Goal: Task Accomplishment & Management: Use online tool/utility

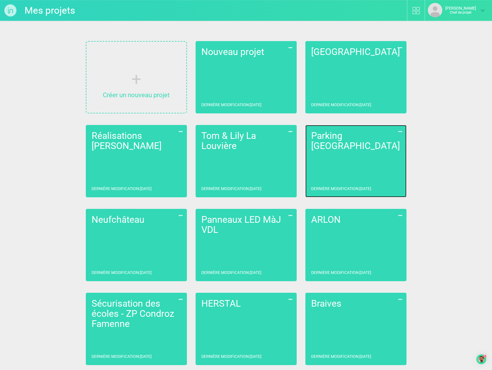
click at [346, 145] on link "Parking Liège Dernière modification : [DATE]" at bounding box center [356, 161] width 101 height 72
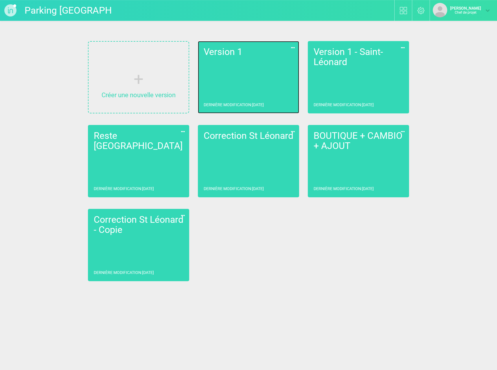
click at [274, 62] on link "Version 1 Dernière modification : [DATE]" at bounding box center [248, 77] width 101 height 72
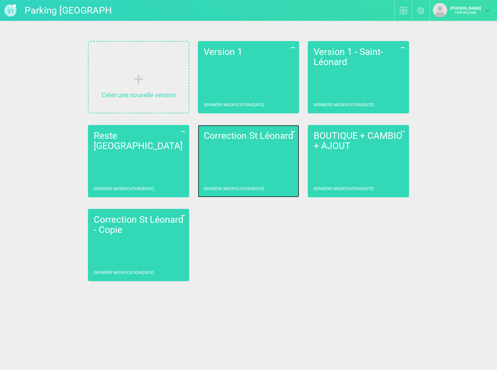
click at [244, 155] on link "Correction St [PERSON_NAME] modification : [DATE]" at bounding box center [248, 161] width 101 height 72
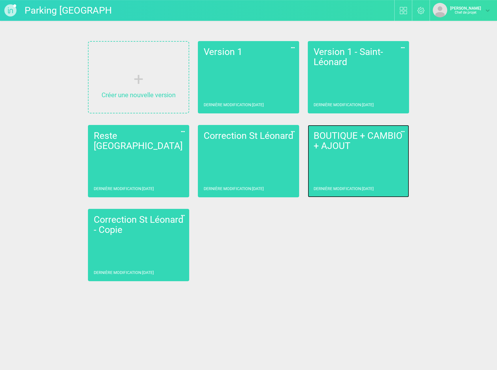
click at [348, 149] on font "BOUTIQUE + CAMBIO + AJOUT" at bounding box center [357, 140] width 89 height 21
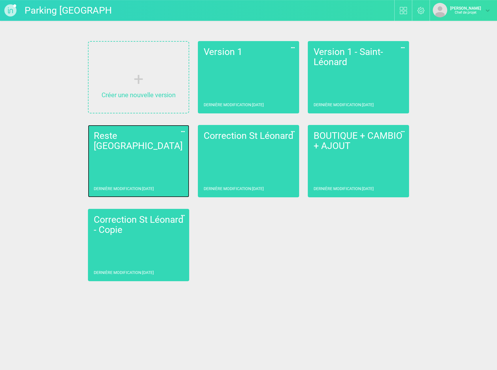
click at [150, 157] on link "Reste Liège Dernière modification : [DATE]" at bounding box center [138, 161] width 101 height 72
click at [183, 130] on icon at bounding box center [183, 132] width 7 height 8
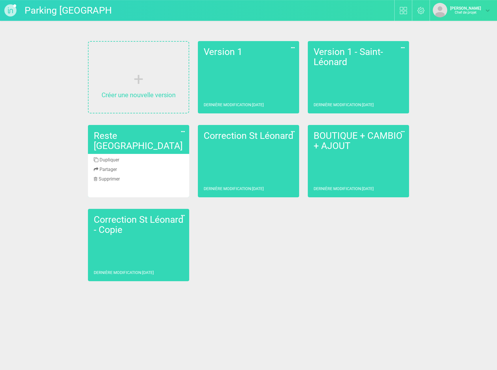
click at [112, 160] on font "Dupliquer" at bounding box center [109, 159] width 20 height 5
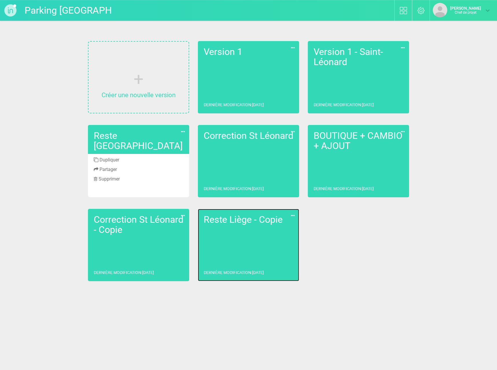
click at [250, 237] on link "Reste Liège - Copie Dernière modification : [DATE]" at bounding box center [248, 245] width 101 height 72
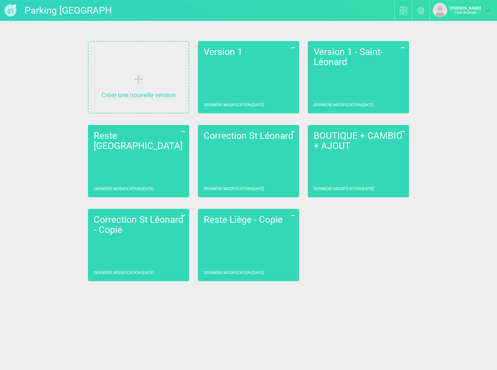
click at [294, 214] on icon at bounding box center [292, 216] width 7 height 8
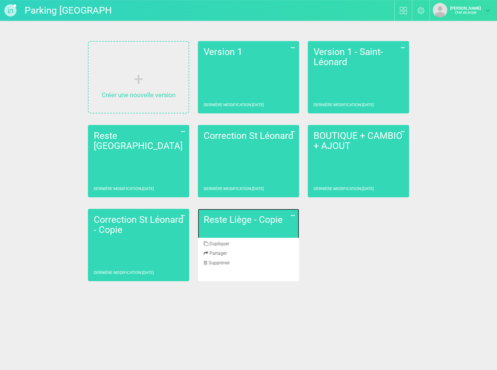
click at [227, 215] on font "Reste Liège - Copie" at bounding box center [243, 219] width 79 height 11
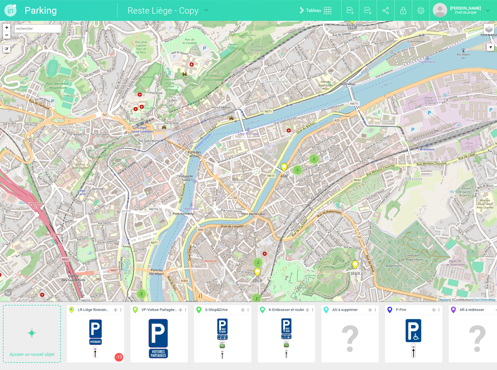
click at [166, 12] on input "Reste Liège - Copy" at bounding box center [160, 10] width 87 height 15
drag, startPoint x: 169, startPoint y: 10, endPoint x: 60, endPoint y: 10, distance: 108.4
click at [60, 10] on ul "Parking [GEOGRAPHIC_DATA] Reste Liège - Copy Version 1 Version 1 - Saint-Léonar…" at bounding box center [116, 10] width 189 height 21
type input "Sclessin"
click at [203, 141] on div "19-LR 17-LR 2 2 13-LR 2 3 4-LR 2 + − Mode dessin Routes Google Maps Google Maps…" at bounding box center [248, 161] width 497 height 281
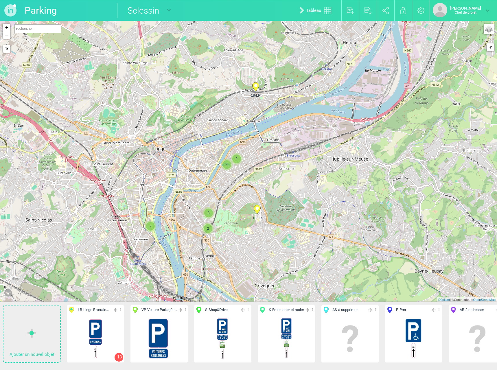
click at [228, 165] on span "4" at bounding box center [226, 164] width 9 height 9
click at [259, 87] on icon at bounding box center [255, 86] width 7 height 9
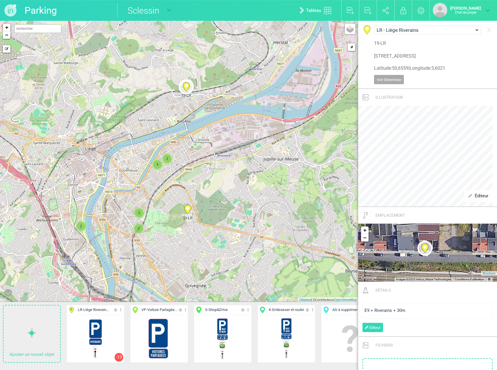
scroll to position [116, 0]
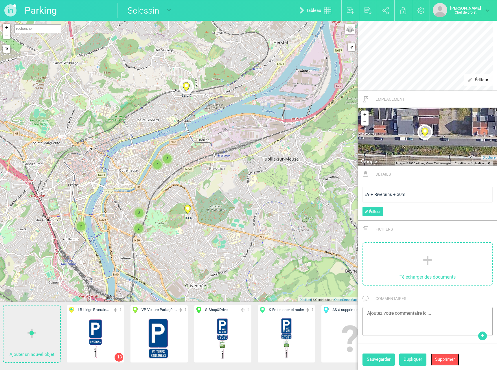
click at [446, 357] on font "Supprimer" at bounding box center [445, 359] width 20 height 5
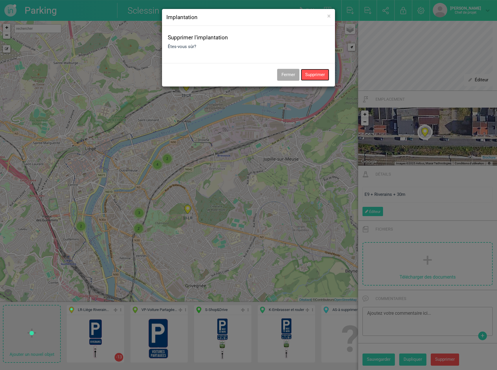
click at [316, 73] on button "Supprimer" at bounding box center [315, 75] width 28 height 12
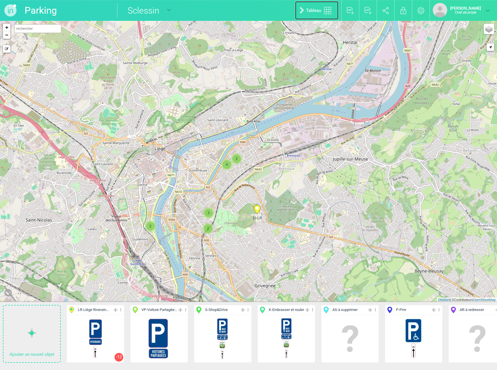
click at [306, 11] on font "Tableau" at bounding box center [313, 10] width 15 height 5
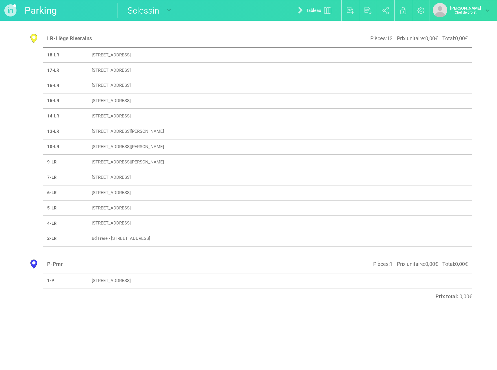
click at [106, 51] on td "[STREET_ADDRESS]" at bounding box center [263, 54] width 353 height 15
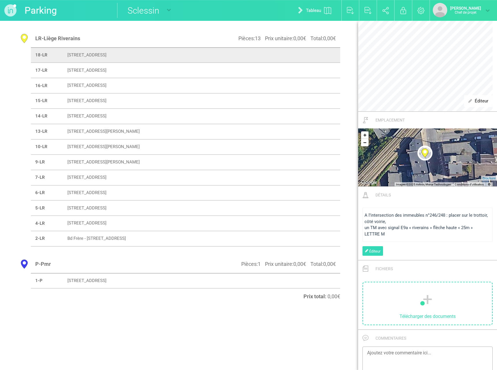
scroll to position [213, 0]
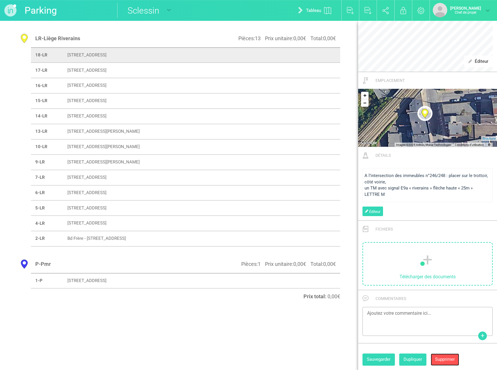
click at [444, 359] on font "Supprimer" at bounding box center [445, 358] width 20 height 5
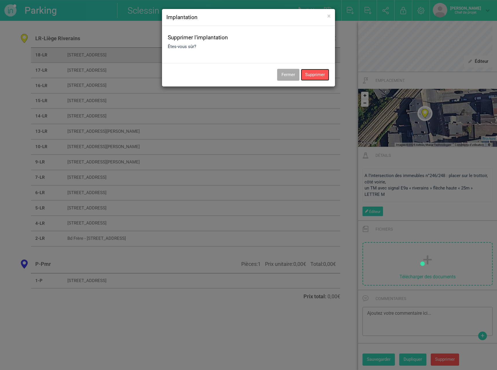
drag, startPoint x: 317, startPoint y: 74, endPoint x: 312, endPoint y: 74, distance: 5.2
click at [317, 74] on button "Supprimer" at bounding box center [315, 75] width 28 height 12
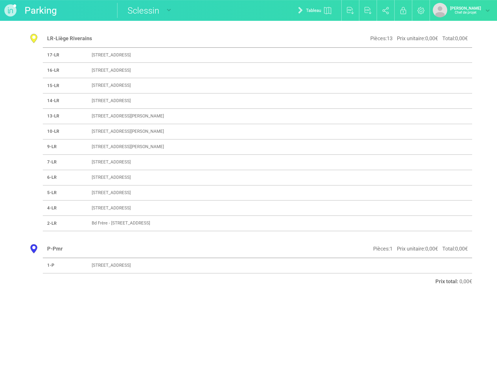
drag, startPoint x: 119, startPoint y: 55, endPoint x: 119, endPoint y: 59, distance: 3.8
click at [119, 56] on font "[STREET_ADDRESS]" at bounding box center [111, 54] width 39 height 5
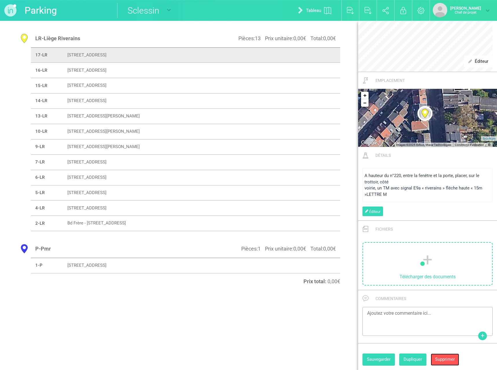
click at [445, 356] on button "Supprimer" at bounding box center [444, 359] width 28 height 12
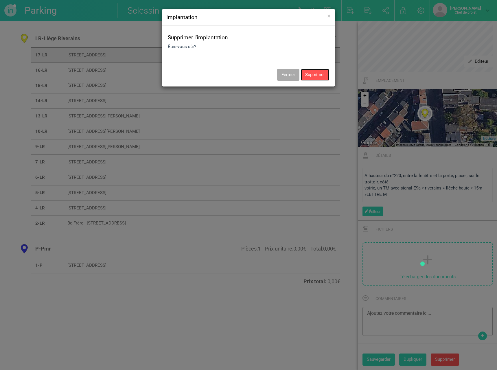
click at [325, 76] on button "Supprimer" at bounding box center [315, 75] width 28 height 12
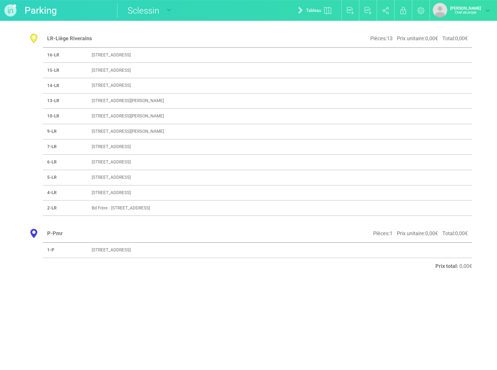
click at [118, 58] on td "[STREET_ADDRESS]" at bounding box center [263, 54] width 353 height 15
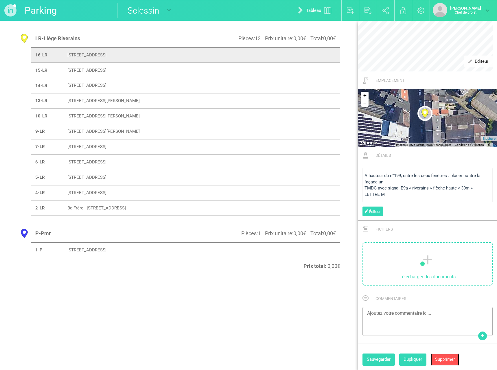
click at [444, 357] on font "Supprimer" at bounding box center [445, 358] width 20 height 5
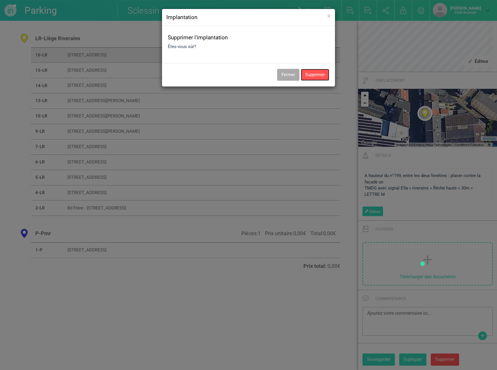
click at [313, 72] on button "Supprimer" at bounding box center [315, 75] width 28 height 12
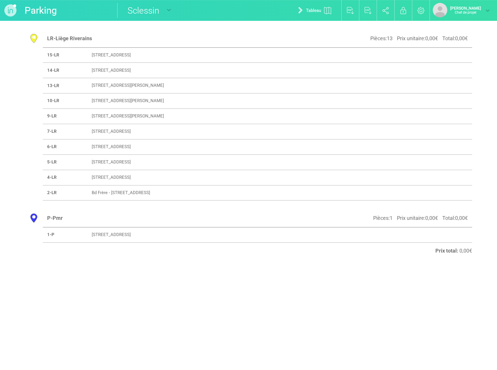
click at [144, 51] on td "[STREET_ADDRESS]" at bounding box center [263, 54] width 353 height 15
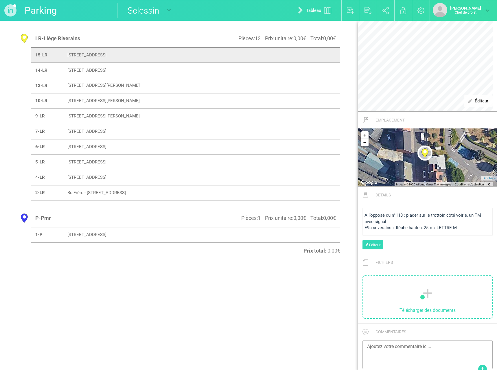
scroll to position [207, 0]
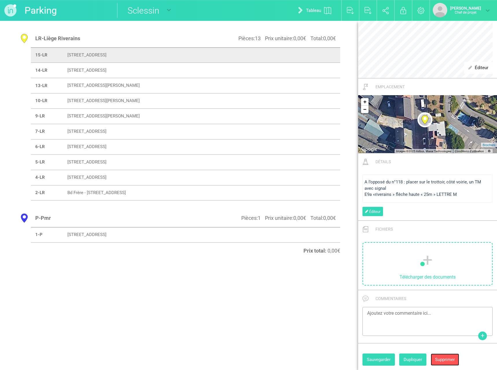
click at [449, 355] on button "Supprimer" at bounding box center [444, 359] width 28 height 12
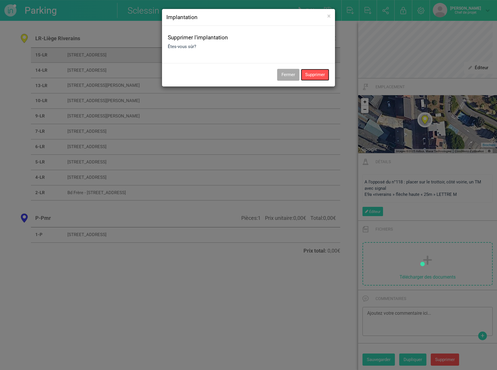
click at [307, 73] on button "Supprimer" at bounding box center [315, 75] width 28 height 12
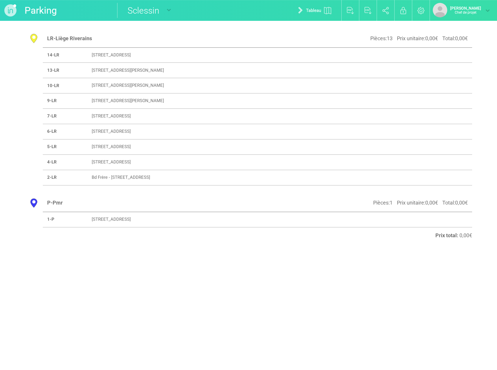
click at [118, 56] on font "[STREET_ADDRESS]" at bounding box center [111, 54] width 39 height 5
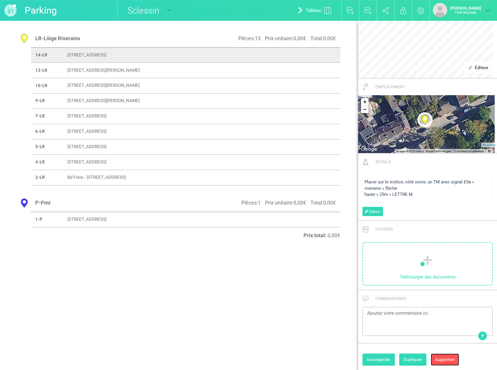
click at [439, 361] on font "Supprimer" at bounding box center [445, 359] width 20 height 5
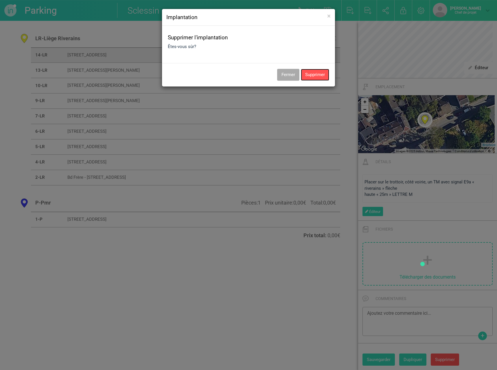
click at [315, 76] on button "Supprimer" at bounding box center [315, 75] width 28 height 12
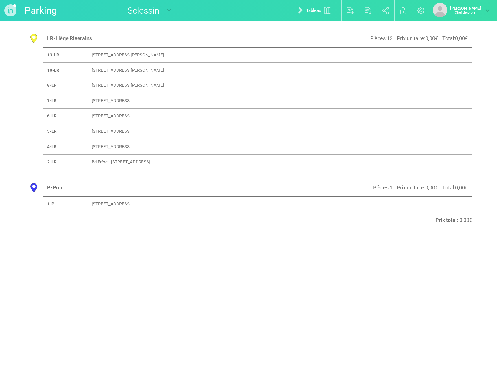
click at [114, 53] on font "[STREET_ADDRESS][PERSON_NAME]" at bounding box center [128, 54] width 72 height 5
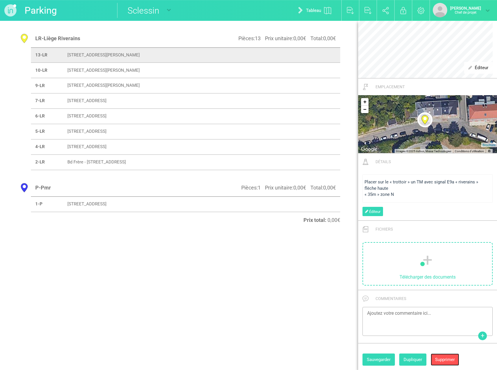
click at [451, 362] on font "Supprimer" at bounding box center [445, 359] width 20 height 5
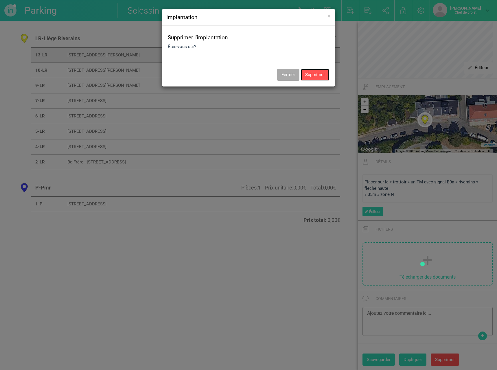
click at [307, 80] on button "Supprimer" at bounding box center [315, 75] width 28 height 12
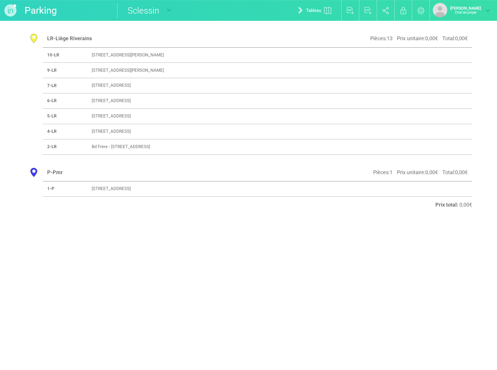
click at [145, 56] on font "[STREET_ADDRESS][PERSON_NAME]" at bounding box center [128, 54] width 72 height 5
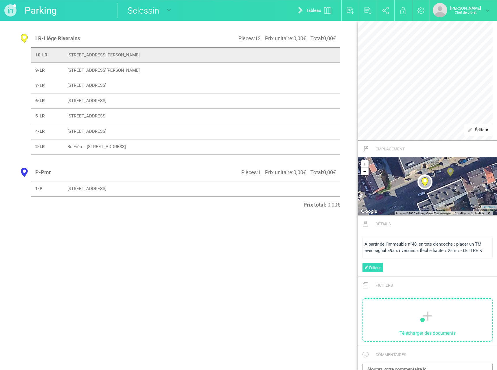
scroll to position [201, 0]
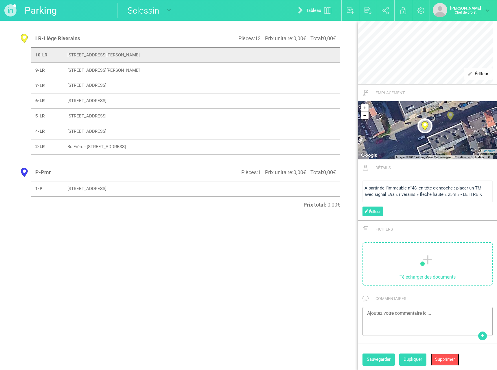
click at [449, 360] on font "Supprimer" at bounding box center [445, 358] width 20 height 5
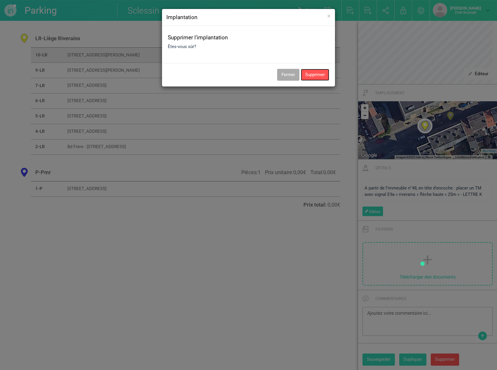
click at [312, 75] on button "Supprimer" at bounding box center [315, 75] width 28 height 12
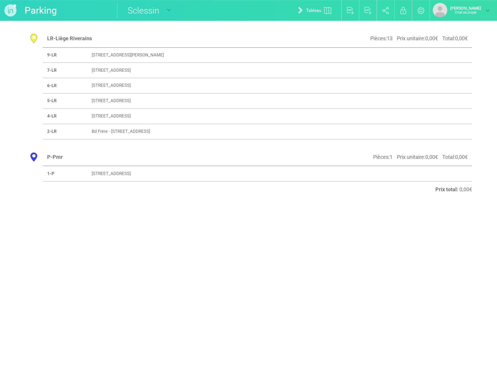
click at [98, 56] on font "[STREET_ADDRESS][PERSON_NAME]" at bounding box center [128, 54] width 72 height 5
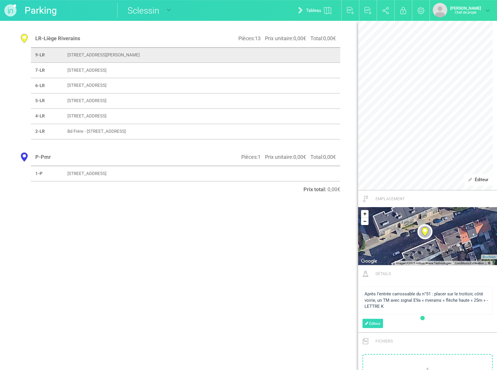
scroll to position [207, 0]
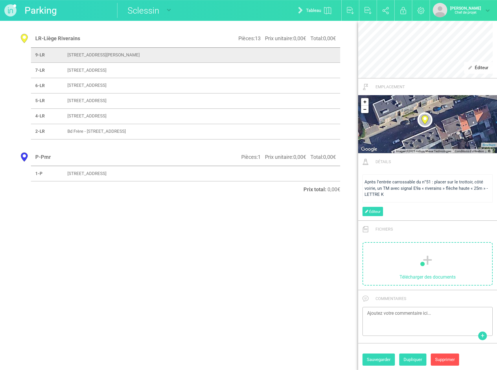
click at [445, 351] on div "Sauvegarder Dupliquer Supprimer" at bounding box center [427, 359] width 139 height 21
click at [446, 357] on font "Supprimer" at bounding box center [445, 359] width 20 height 5
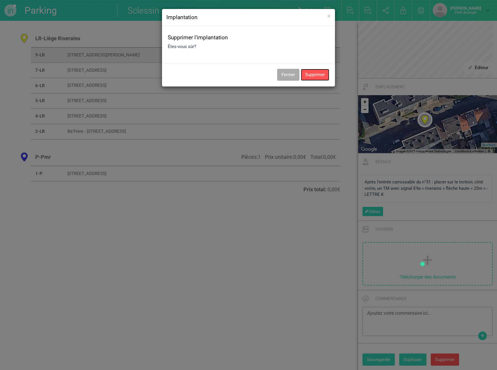
click at [312, 73] on button "Supprimer" at bounding box center [315, 75] width 28 height 12
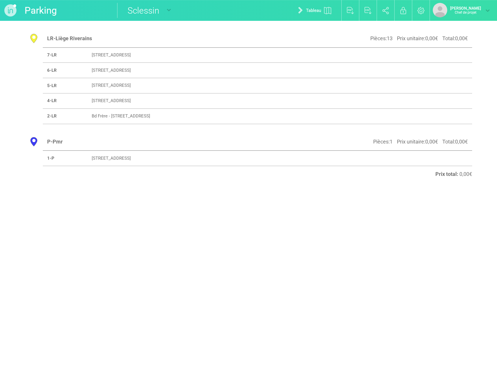
click at [149, 51] on td "[STREET_ADDRESS]" at bounding box center [260, 54] width 347 height 15
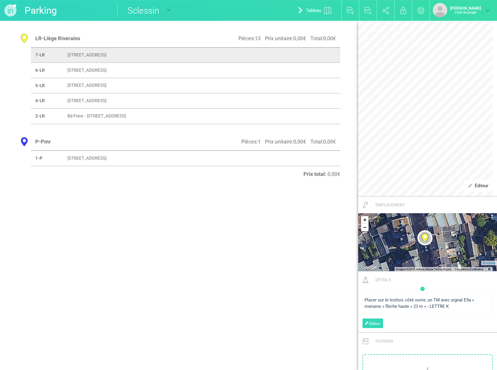
scroll to position [201, 0]
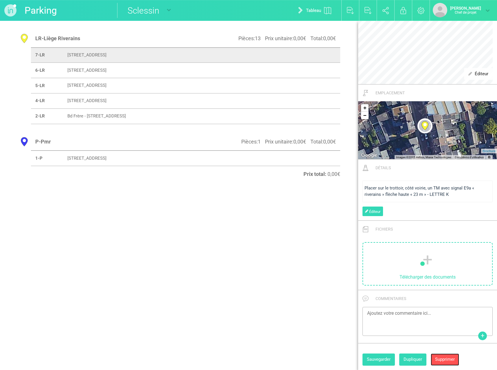
click at [452, 359] on font "Supprimer" at bounding box center [445, 358] width 20 height 5
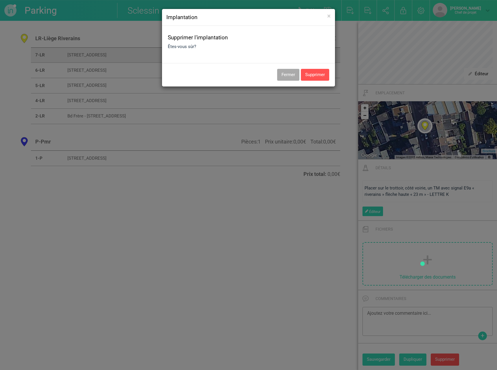
click at [442, 358] on div "× Close Implantation Supprimer l'implantation Êtes-vous sûr? Fermer Supprimer" at bounding box center [248, 185] width 497 height 370
click at [96, 69] on div "× Close Implantation Supprimer l'implantation Êtes-vous sûr? Fermer Supprimer" at bounding box center [248, 185] width 497 height 370
click at [313, 73] on button "Supprimer" at bounding box center [315, 75] width 28 height 12
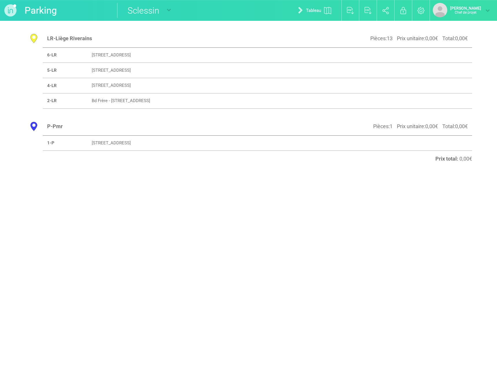
click at [123, 56] on font "[STREET_ADDRESS]" at bounding box center [111, 54] width 39 height 5
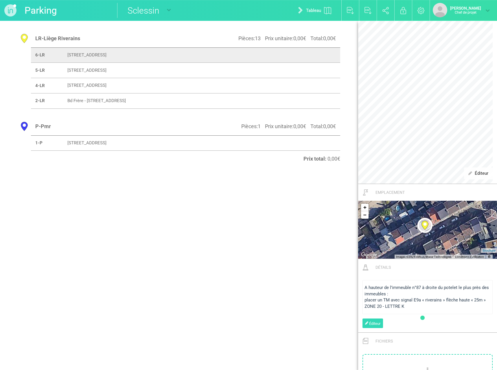
scroll to position [213, 0]
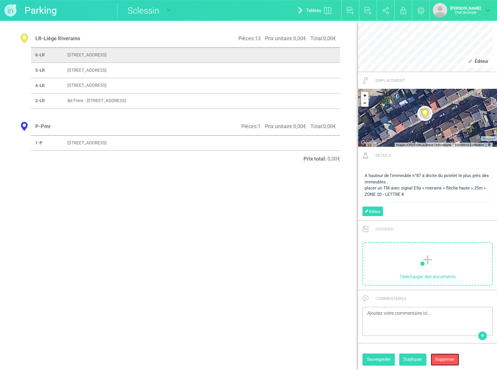
click at [445, 359] on font "Supprimer" at bounding box center [445, 358] width 20 height 5
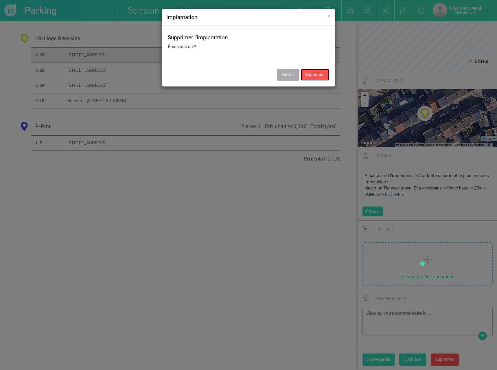
click at [313, 73] on button "Supprimer" at bounding box center [315, 75] width 28 height 12
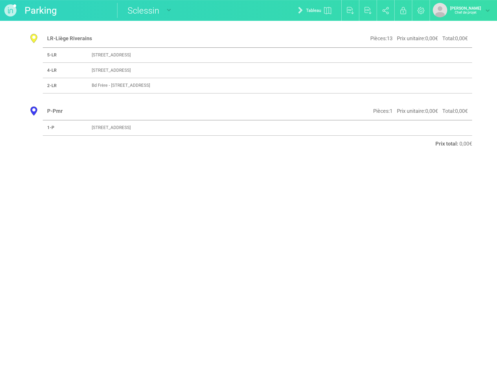
click at [131, 56] on font "[STREET_ADDRESS]" at bounding box center [111, 54] width 39 height 5
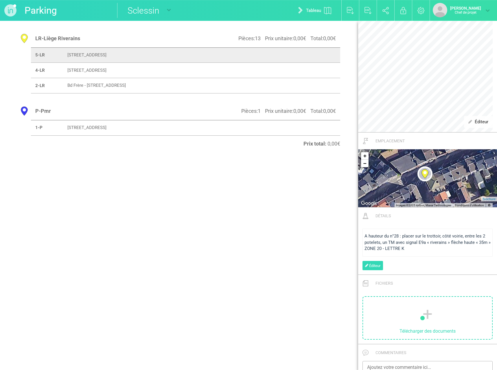
scroll to position [207, 0]
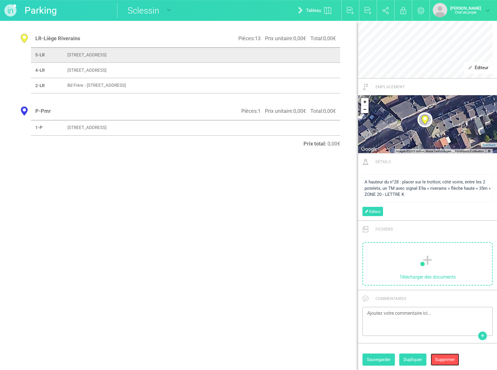
click at [447, 362] on button "Supprimer" at bounding box center [444, 359] width 28 height 12
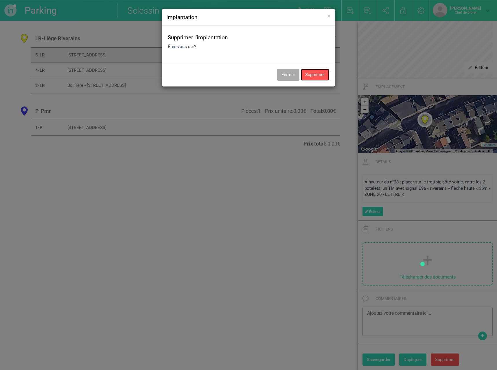
click at [310, 75] on button "Supprimer" at bounding box center [315, 75] width 28 height 12
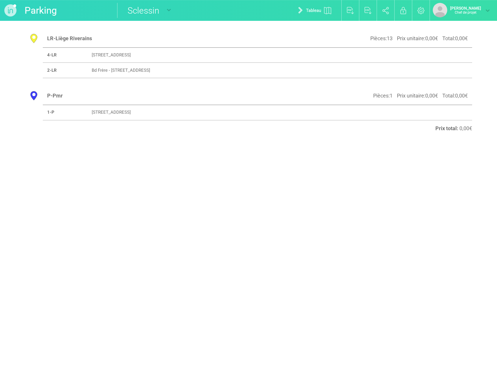
click at [95, 54] on font "[STREET_ADDRESS]" at bounding box center [111, 54] width 39 height 5
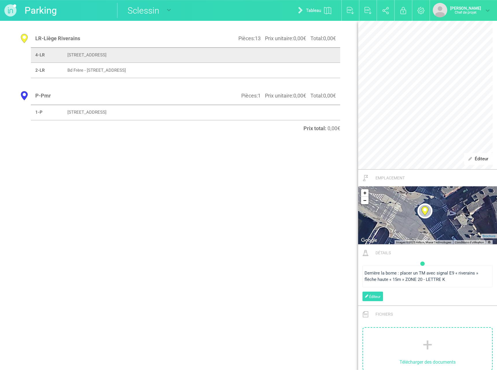
scroll to position [201, 0]
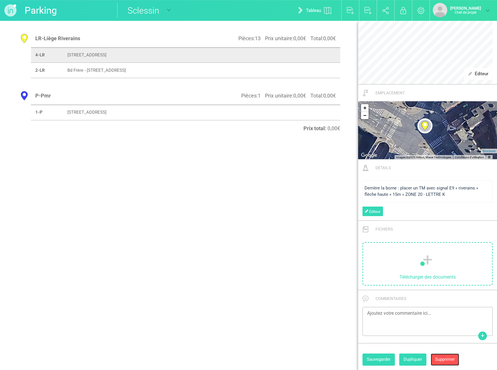
click at [451, 359] on font "Supprimer" at bounding box center [445, 358] width 20 height 5
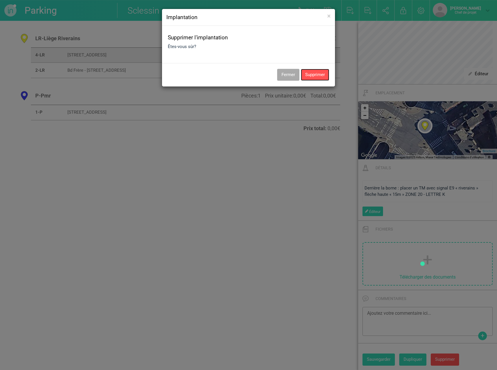
click at [319, 74] on button "Supprimer" at bounding box center [315, 75] width 28 height 12
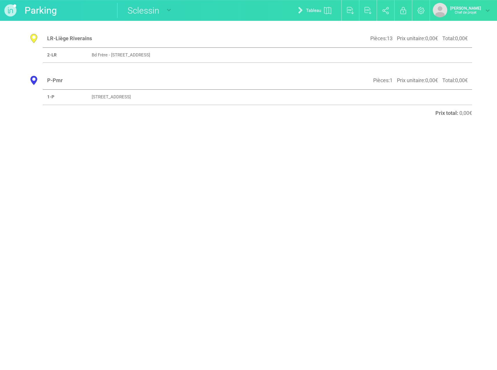
click at [142, 55] on font "Bd Frère - [STREET_ADDRESS]" at bounding box center [121, 54] width 58 height 5
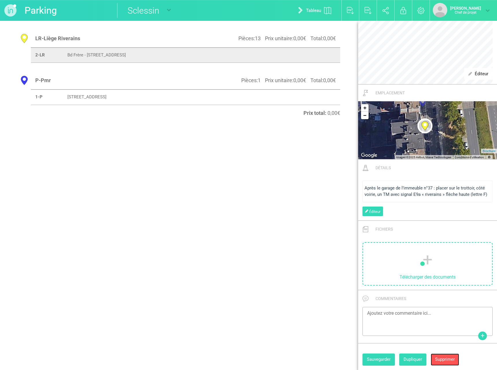
click at [447, 360] on font "Supprimer" at bounding box center [445, 358] width 20 height 5
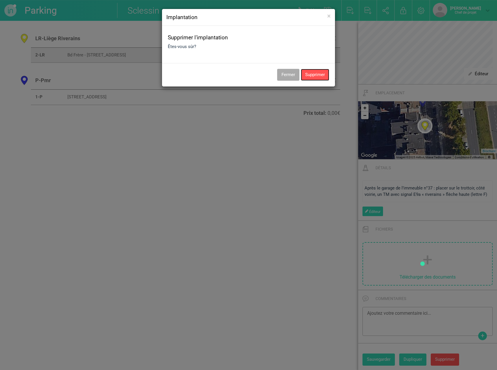
click at [317, 74] on button "Supprimer" at bounding box center [315, 75] width 28 height 12
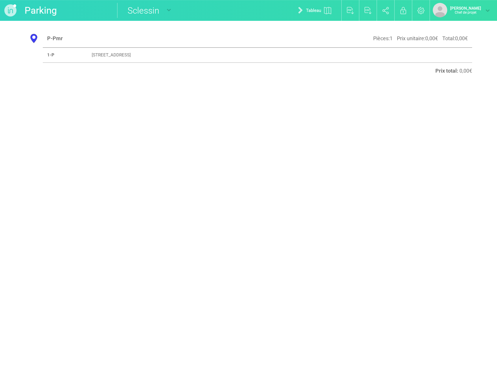
click at [131, 54] on font "[STREET_ADDRESS]" at bounding box center [111, 54] width 39 height 5
select select "19405"
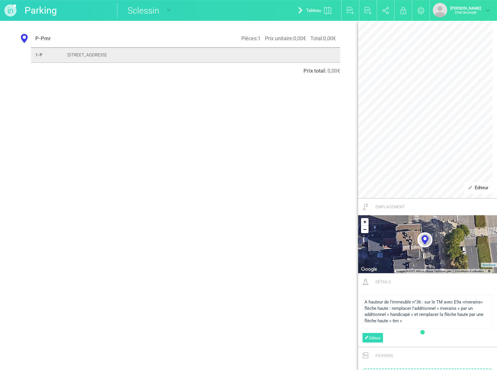
scroll to position [213, 0]
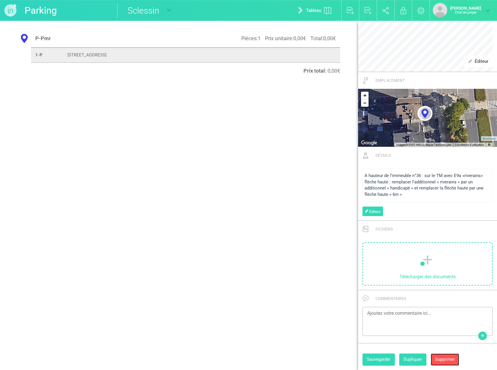
click at [448, 363] on button "Supprimer" at bounding box center [444, 359] width 28 height 12
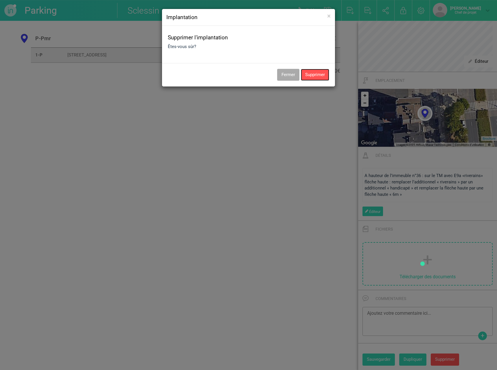
click at [309, 79] on button "Supprimer" at bounding box center [315, 75] width 28 height 12
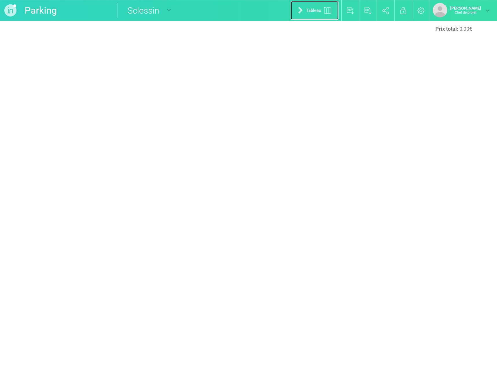
click at [311, 9] on font "Tableau" at bounding box center [313, 10] width 15 height 5
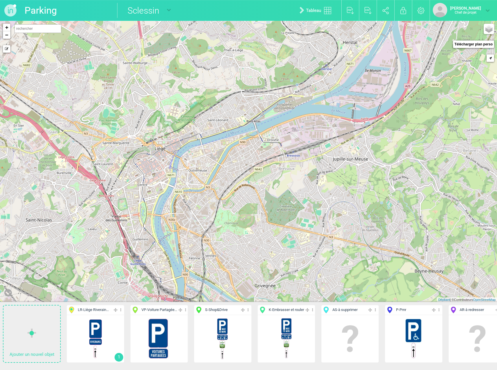
click at [40, 32] on input "text" at bounding box center [37, 28] width 47 height 9
type input "[GEOGRAPHIC_DATA]"
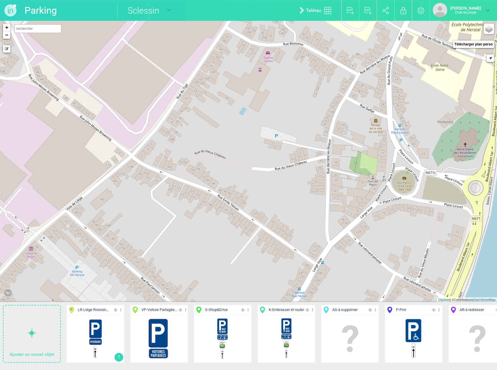
click at [41, 30] on input "text" at bounding box center [37, 28] width 47 height 9
type input "sclessin"
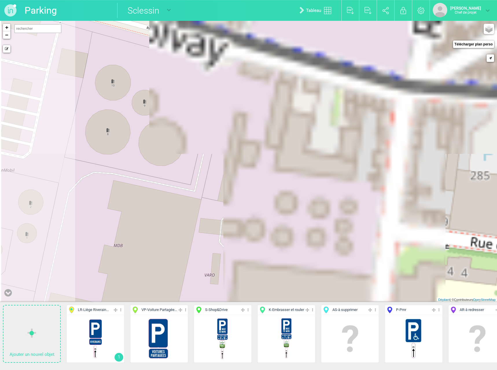
drag, startPoint x: 143, startPoint y: 212, endPoint x: 296, endPoint y: 102, distance: 189.1
click at [297, 102] on div "+ − Mode dessin Routes Google Maps Google Maps Terrain Google Maps Satellite Go…" at bounding box center [248, 161] width 497 height 281
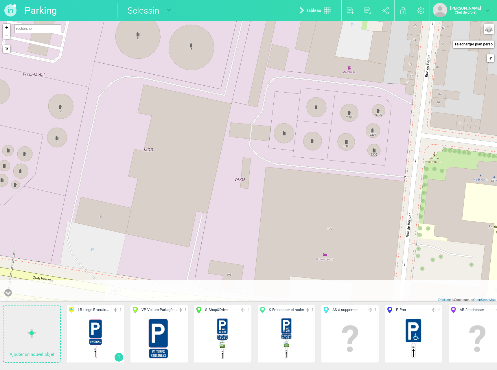
drag, startPoint x: 166, startPoint y: 219, endPoint x: 184, endPoint y: 130, distance: 90.5
click at [184, 130] on div "+ − Mode dessin Routes Google Maps Google Maps Terrain Google Maps Satellite Go…" at bounding box center [248, 161] width 497 height 281
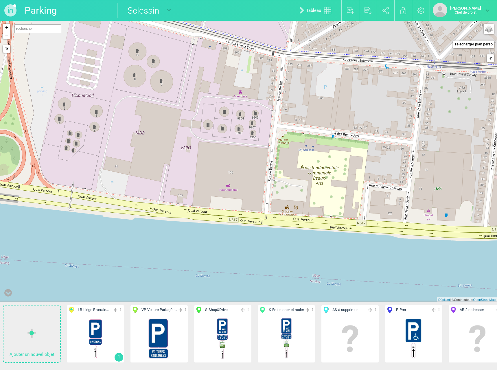
drag, startPoint x: 344, startPoint y: 153, endPoint x: 311, endPoint y: 148, distance: 33.4
click at [311, 148] on div "+ − Mode dessin Routes Google Maps Google Maps Terrain Google Maps Satellite Go…" at bounding box center [248, 161] width 497 height 281
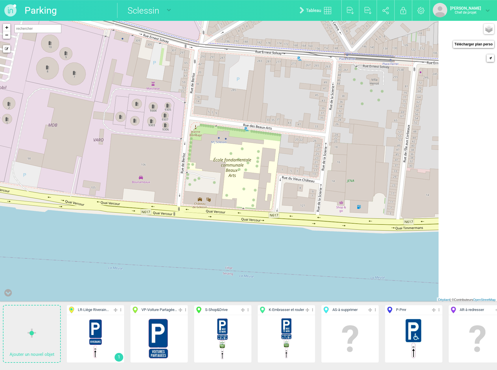
drag, startPoint x: 355, startPoint y: 190, endPoint x: 243, endPoint y: 177, distance: 112.3
click at [243, 177] on div "+ − Mode dessin Routes Google Maps Google Maps Terrain Google Maps Satellite Go…" at bounding box center [248, 161] width 497 height 281
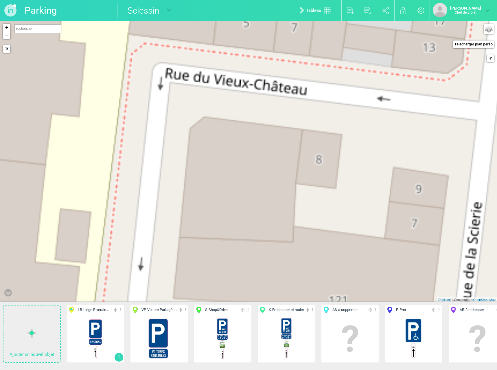
drag, startPoint x: 281, startPoint y: 195, endPoint x: 203, endPoint y: 116, distance: 111.4
click at [203, 116] on div "+ − Mode dessin Routes Google Maps Google Maps Terrain Google Maps Satellite Go…" at bounding box center [248, 161] width 497 height 281
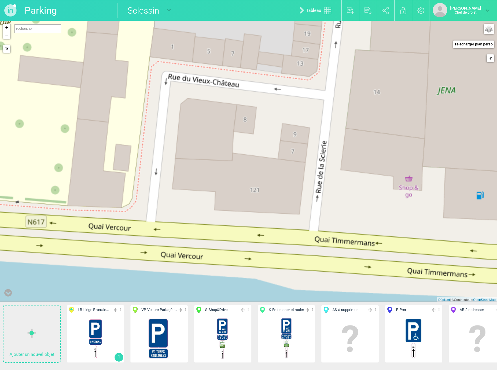
click at [101, 308] on font "Liège Riverain..." at bounding box center [95, 309] width 25 height 4
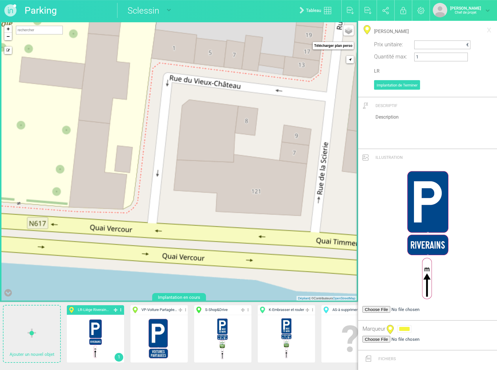
click at [238, 78] on div "+ − Mode dessin Routes Google Maps Google Maps Terrain Google Maps Satellite Go…" at bounding box center [178, 161] width 355 height 278
click at [238, 73] on circle at bounding box center [237, 72] width 3 height 3
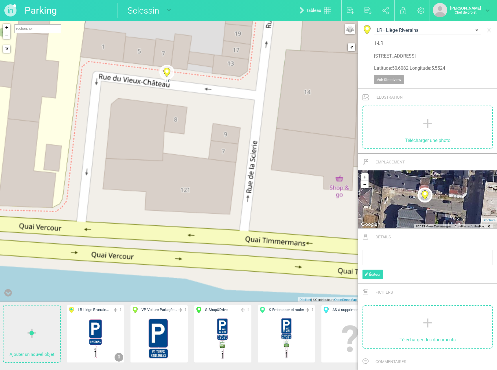
scroll to position [63, 0]
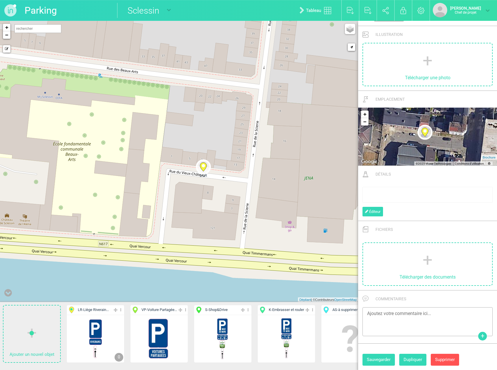
drag, startPoint x: 221, startPoint y: 159, endPoint x: 212, endPoint y: 185, distance: 27.9
click at [212, 185] on div "1-LR + − Mode dessin Routes Google Maps Google Maps Terrain Google Maps Satelli…" at bounding box center [179, 161] width 358 height 281
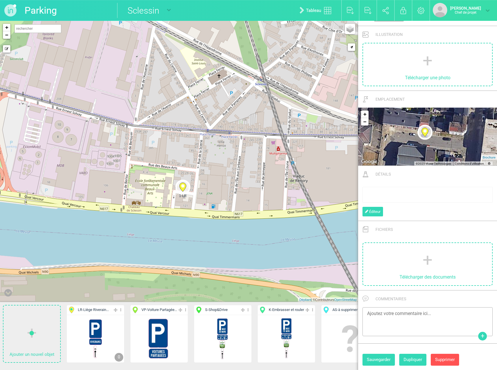
drag, startPoint x: 222, startPoint y: 173, endPoint x: 197, endPoint y: 180, distance: 26.0
click at [188, 178] on div "1-LR + − Mode dessin Routes Google Maps Google Maps Terrain Google Maps Satelli…" at bounding box center [179, 161] width 358 height 281
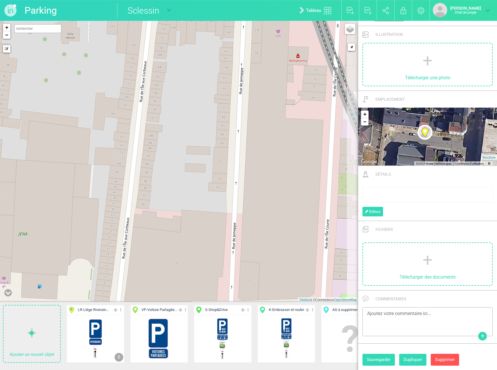
drag, startPoint x: 244, startPoint y: 185, endPoint x: 210, endPoint y: 177, distance: 34.5
click at [210, 177] on div "1-LR + − Mode dessin Routes Google Maps Google Maps Terrain Google Maps Satelli…" at bounding box center [179, 161] width 358 height 281
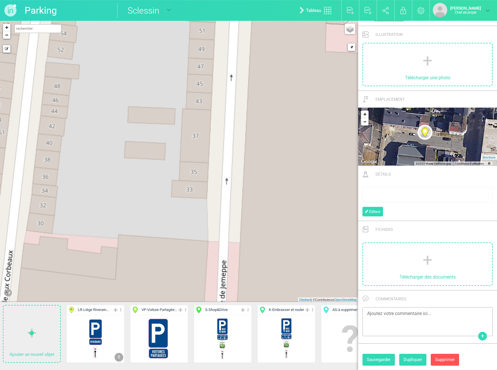
click at [99, 309] on font "Liège Riverain..." at bounding box center [95, 309] width 25 height 4
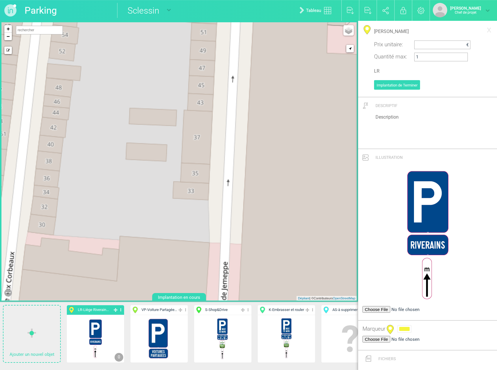
click at [238, 193] on div "1-LR + − Mode dessin Routes Google Maps Google Maps Terrain Google Maps Satelli…" at bounding box center [178, 161] width 355 height 278
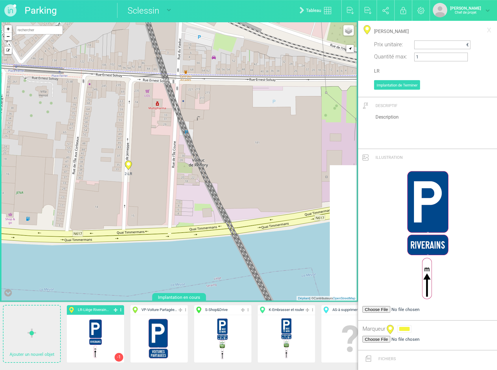
click at [129, 164] on circle at bounding box center [128, 163] width 3 height 3
type input "[STREET_ADDRESS]"
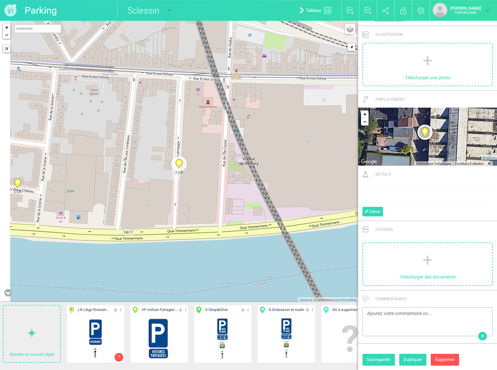
drag, startPoint x: 78, startPoint y: 183, endPoint x: 123, endPoint y: 183, distance: 44.8
click at [123, 183] on div "1-LR 2-LR + − Mode dessin Routes Google Maps Google Maps Terrain Google Maps Sa…" at bounding box center [179, 161] width 358 height 281
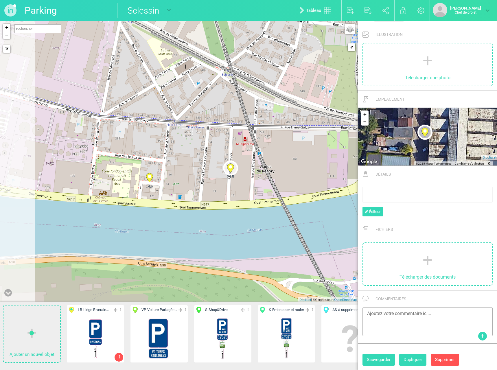
drag, startPoint x: 104, startPoint y: 184, endPoint x: 166, endPoint y: 184, distance: 62.1
click at [166, 184] on div "1-LR 2-LR + − Mode dessin Routes Google Maps Google Maps Terrain Google Maps Sa…" at bounding box center [179, 161] width 358 height 281
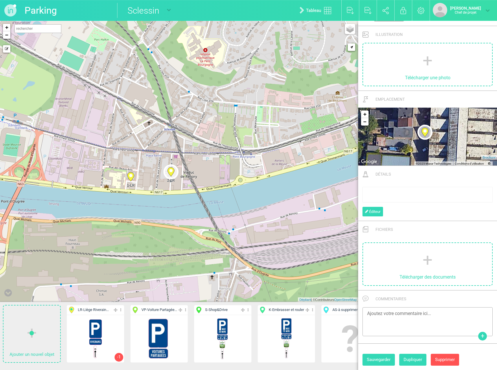
click at [384, 191] on div "wrapper rdw" at bounding box center [427, 194] width 130 height 15
click at [398, 191] on div "riverains ae9" at bounding box center [427, 194] width 126 height 6
click at [402, 190] on div "e9a riverains" at bounding box center [427, 194] width 130 height 15
click at [393, 193] on div "e9a riverains" at bounding box center [427, 194] width 126 height 6
click at [399, 214] on div "e9a riverains + flèche haute 50m Éditeur" at bounding box center [427, 201] width 139 height 38
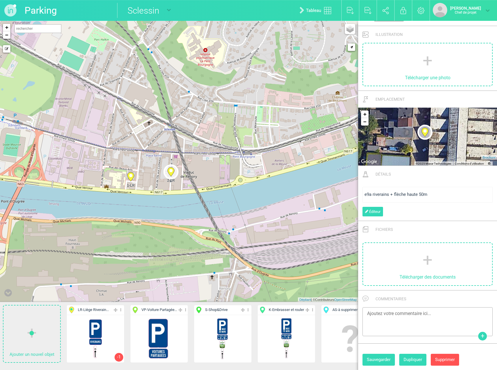
click at [321, 212] on div "1-LR 2-LR + − Mode dessin Routes Google Maps Google Maps Terrain Google Maps Sa…" at bounding box center [179, 161] width 358 height 281
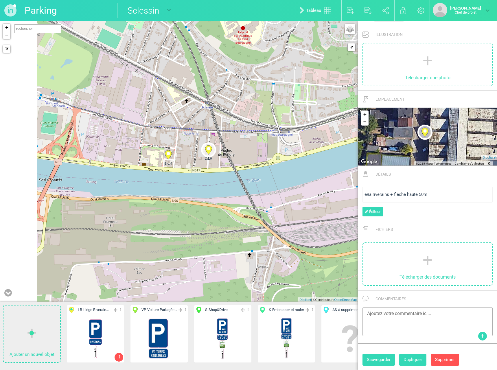
drag, startPoint x: 122, startPoint y: 220, endPoint x: 164, endPoint y: 198, distance: 47.7
click at [164, 198] on div "1-LR 2-LR + − Mode dessin Routes Google Maps Google Maps Terrain Google Maps Sa…" at bounding box center [179, 161] width 358 height 281
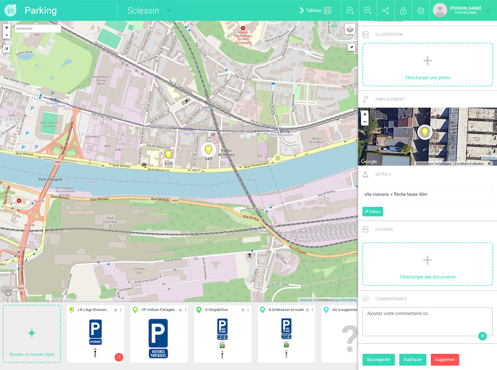
scroll to position [0, 0]
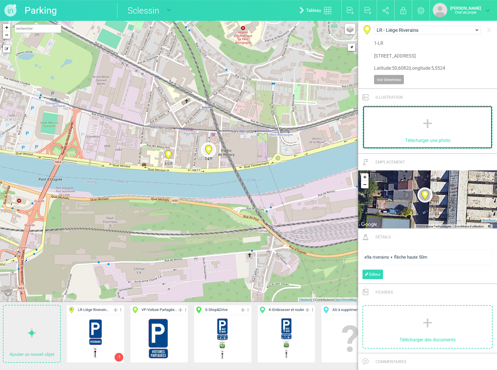
click at [422, 127] on link "Télécharger une photo" at bounding box center [427, 127] width 129 height 42
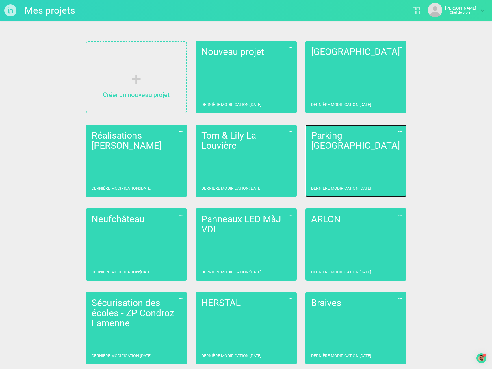
click at [351, 160] on link "Parking Liège Dernière modification : 09/09/2025" at bounding box center [356, 161] width 101 height 72
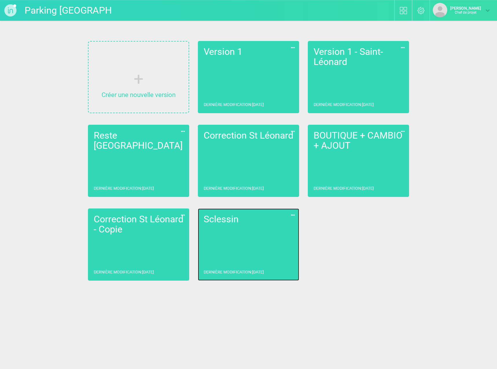
click at [225, 245] on link "Sclessin Dernière modification : 09/09/2025" at bounding box center [248, 245] width 101 height 72
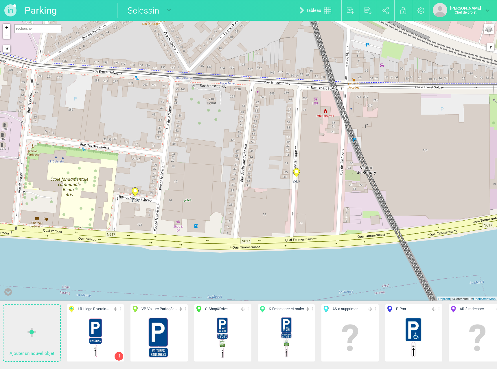
drag, startPoint x: 172, startPoint y: 108, endPoint x: 173, endPoint y: 156, distance: 47.7
click at [173, 156] on div "1-LR 2-LR + − Mode dessin Routes Google Maps Google Maps Terrain Google Maps Sa…" at bounding box center [248, 161] width 497 height 281
click at [382, 12] on img at bounding box center [385, 10] width 7 height 7
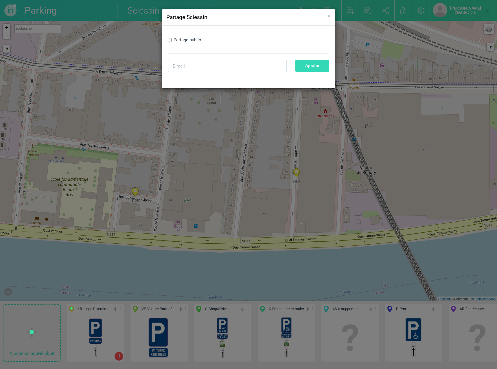
click at [324, 14] on h4 "Partage Sclessin" at bounding box center [248, 17] width 164 height 8
click at [327, 15] on span "×" at bounding box center [328, 16] width 3 height 8
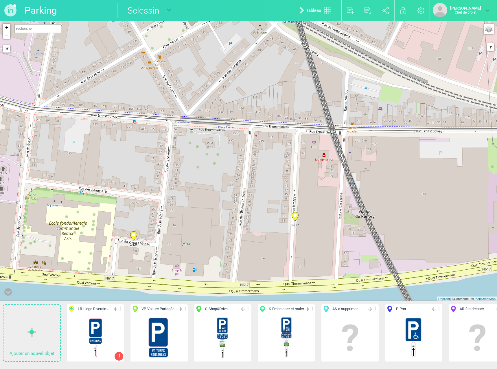
drag, startPoint x: 125, startPoint y: 125, endPoint x: 124, endPoint y: 169, distance: 44.0
click at [124, 169] on div "1-LR 2-LR + − Mode dessin Routes Google Maps Google Maps Terrain Google Maps Sa…" at bounding box center [248, 161] width 497 height 281
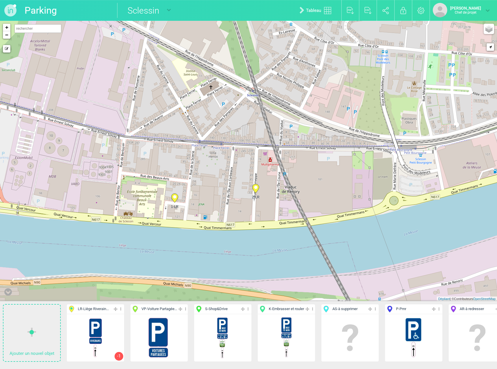
click at [199, 150] on div "1-LR 2-LR + − Mode dessin Routes Google Maps Google Maps Terrain Google Maps Sa…" at bounding box center [248, 161] width 497 height 281
click at [95, 309] on font "Liège Riverain..." at bounding box center [95, 309] width 25 height 4
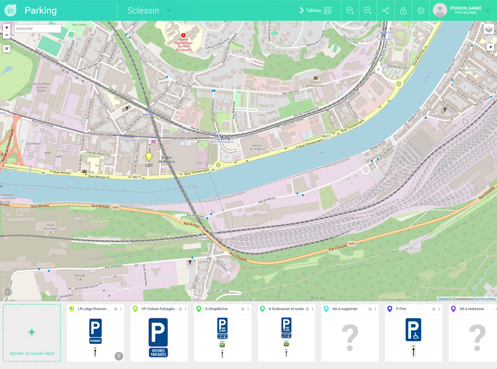
click at [146, 166] on span "2-LR" at bounding box center [148, 165] width 15 height 5
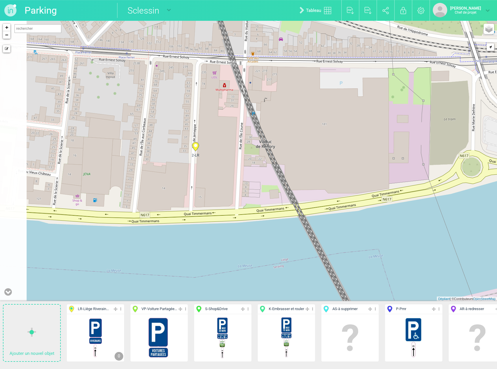
drag, startPoint x: 117, startPoint y: 162, endPoint x: 169, endPoint y: 166, distance: 52.2
click at [169, 166] on div "2-LR + − Mode dessin Routes Google Maps Google Maps Terrain Google Maps Satelli…" at bounding box center [248, 161] width 497 height 281
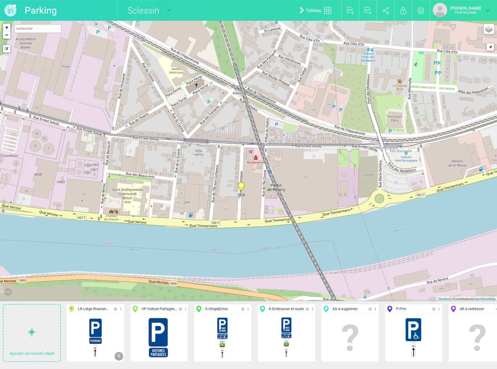
drag, startPoint x: 143, startPoint y: 171, endPoint x: 188, endPoint y: 211, distance: 59.8
click at [188, 211] on div "2-LR + − Mode dessin Routes Google Maps Google Maps Terrain Google Maps Satelli…" at bounding box center [248, 161] width 497 height 281
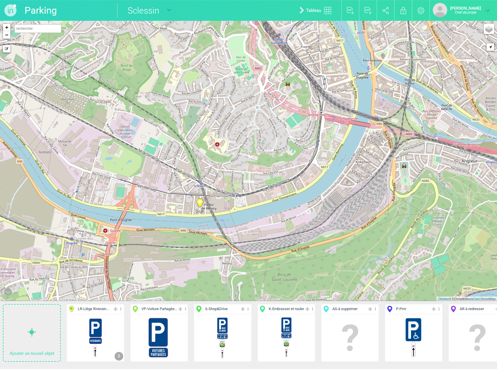
click at [109, 308] on font "Liège Riverain..." at bounding box center [95, 309] width 25 height 4
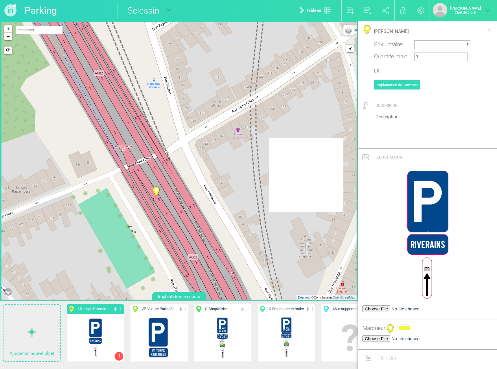
click at [156, 190] on circle at bounding box center [155, 189] width 3 height 3
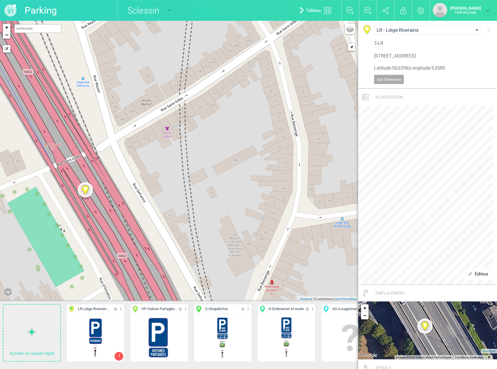
click at [108, 308] on font "Liège Riverain..." at bounding box center [95, 309] width 25 height 4
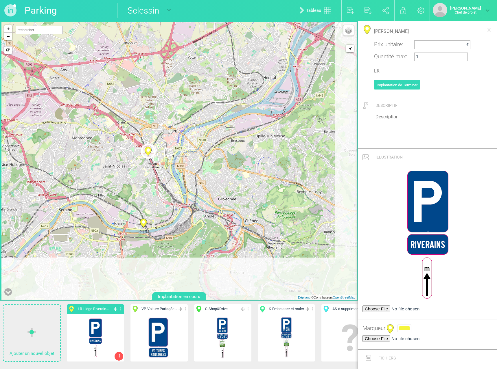
drag, startPoint x: 184, startPoint y: 226, endPoint x: 147, endPoint y: 171, distance: 66.7
click at [147, 171] on div "3-LR 2-LR + − Mode dessin Routes Google Maps Google Maps Terrain Google Maps Sa…" at bounding box center [178, 161] width 355 height 278
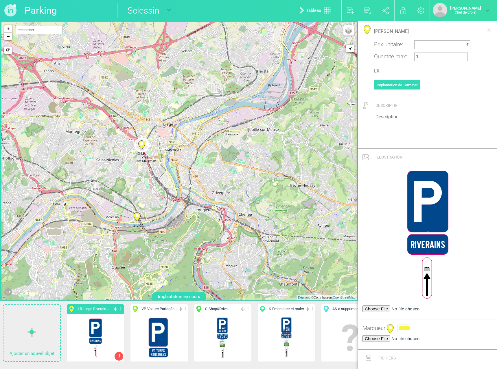
click at [141, 143] on circle at bounding box center [141, 143] width 3 height 3
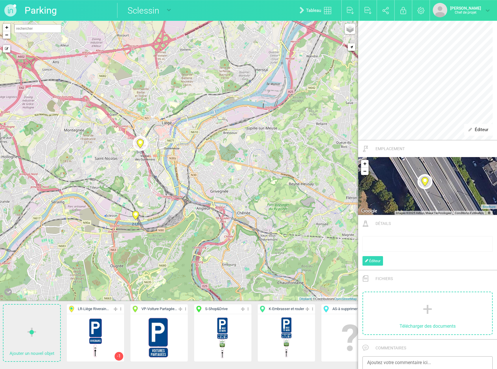
scroll to position [195, 0]
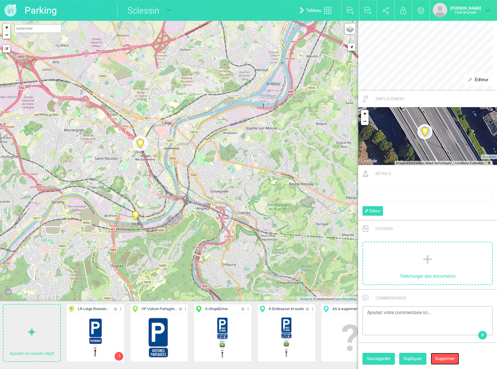
click at [443, 362] on button "Supprimer" at bounding box center [444, 359] width 28 height 12
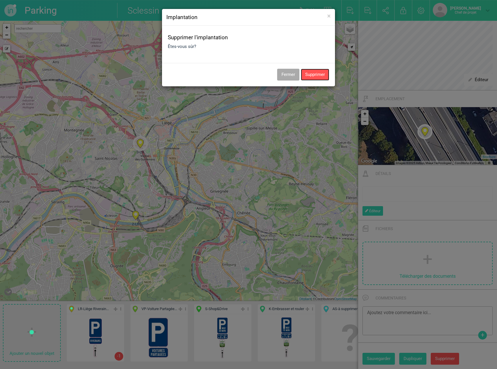
click at [311, 76] on button "Supprimer" at bounding box center [315, 75] width 28 height 12
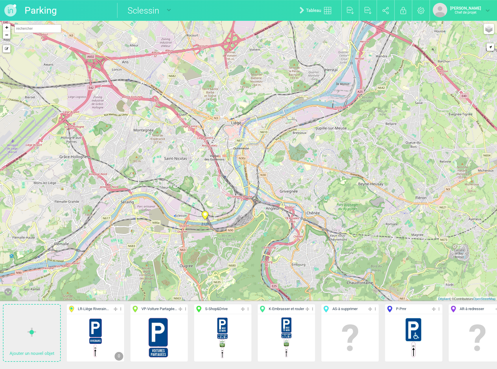
click at [96, 312] on span "LR - Liège Riverain..." at bounding box center [93, 309] width 31 height 5
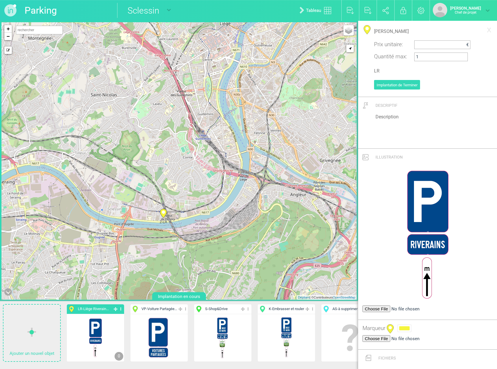
drag, startPoint x: 176, startPoint y: 187, endPoint x: 39, endPoint y: 188, distance: 137.3
click at [35, 189] on div "2-LR + − Mode dessin Routes Google Maps Google Maps Terrain Google Maps Satelli…" at bounding box center [178, 161] width 355 height 278
click at [158, 310] on font "Voiture Partagée..." at bounding box center [162, 309] width 30 height 4
type input "Voiture Partagées"
type input "VP"
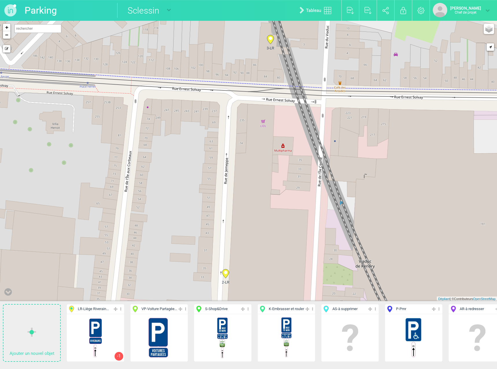
click at [105, 309] on font "Liège Riverain..." at bounding box center [95, 309] width 25 height 4
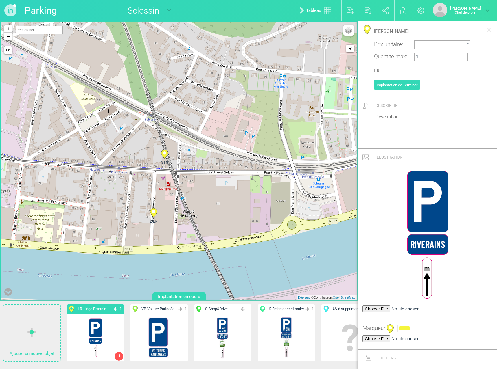
click at [153, 212] on circle at bounding box center [153, 211] width 3 height 3
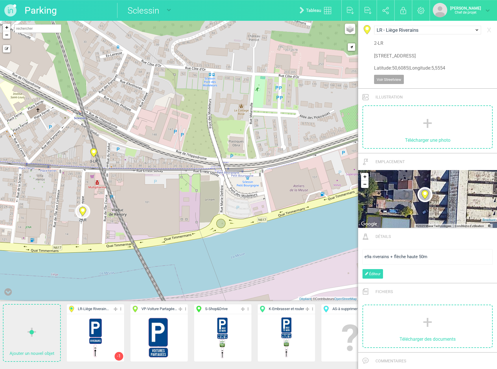
scroll to position [63, 0]
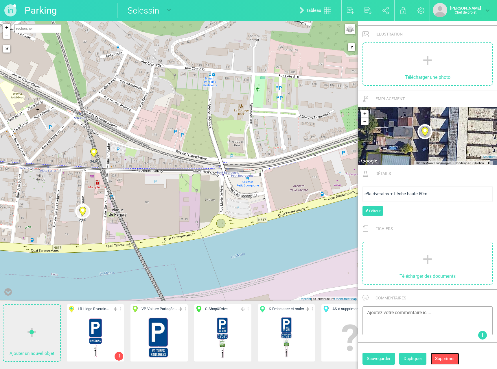
click at [445, 358] on font "Supprimer" at bounding box center [445, 358] width 20 height 5
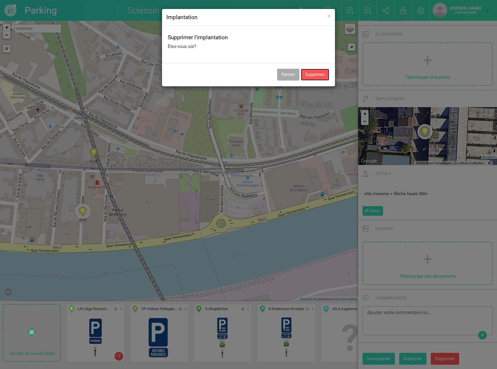
click at [309, 77] on button "Supprimer" at bounding box center [315, 75] width 28 height 12
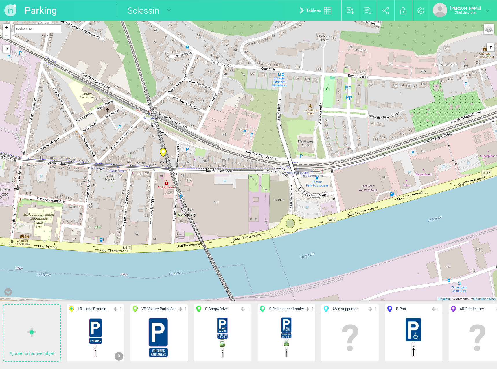
click at [164, 155] on icon at bounding box center [163, 153] width 7 height 9
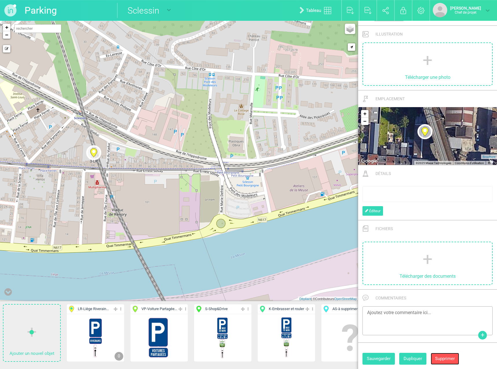
click at [443, 357] on font "Supprimer" at bounding box center [445, 358] width 20 height 5
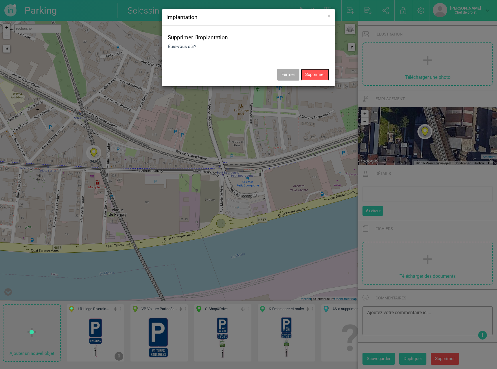
click at [319, 73] on button "Supprimer" at bounding box center [315, 75] width 28 height 12
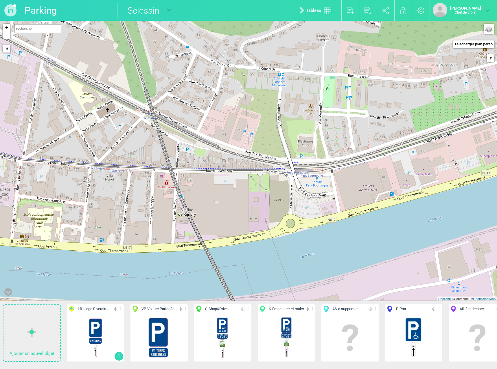
click at [86, 308] on font "Liège Riverain..." at bounding box center [95, 309] width 25 height 4
